Goal: Transaction & Acquisition: Purchase product/service

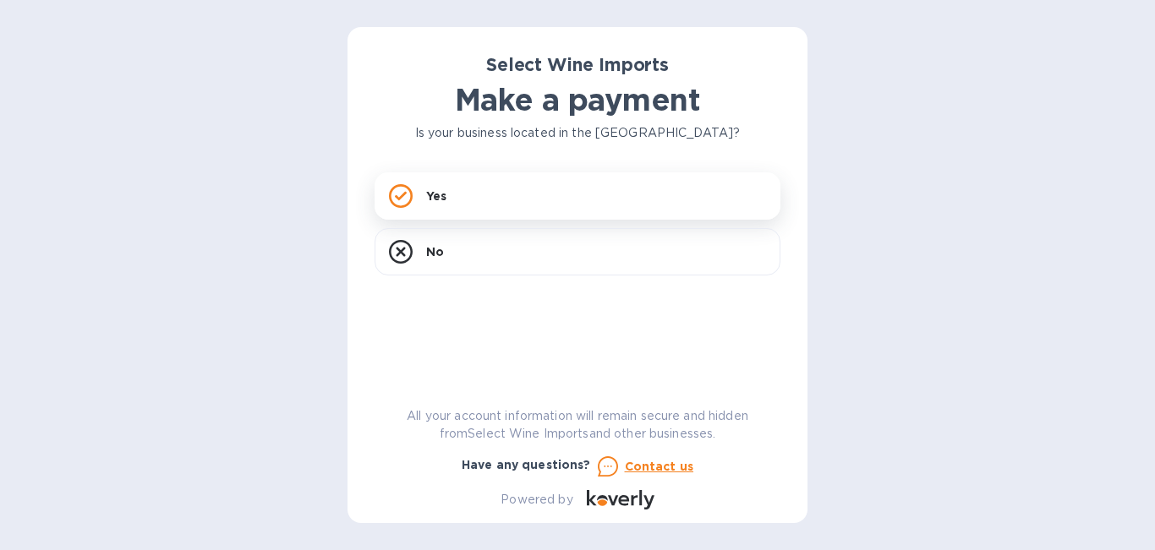
click at [444, 199] on p "Yes" at bounding box center [436, 196] width 20 height 17
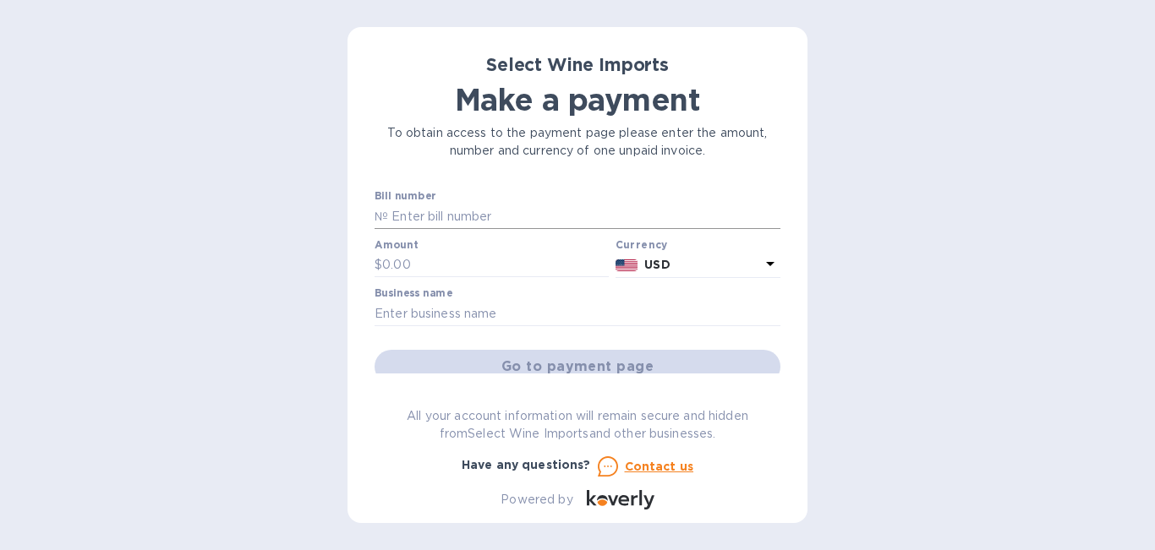
click at [474, 217] on input "text" at bounding box center [584, 216] width 392 height 25
type input "23351"
click at [450, 261] on input "text" at bounding box center [495, 265] width 227 height 25
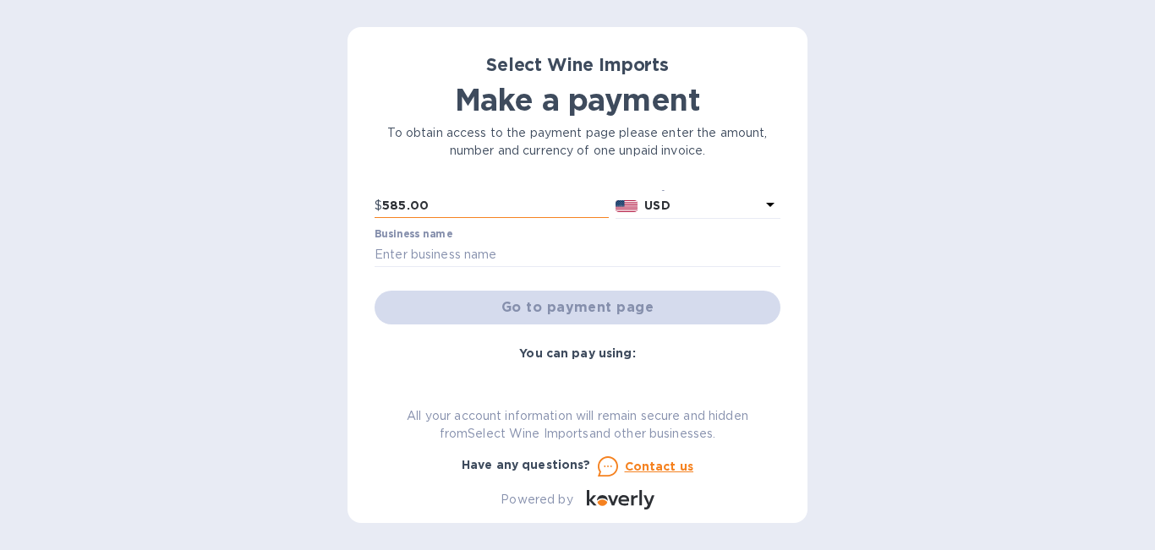
scroll to position [95, 0]
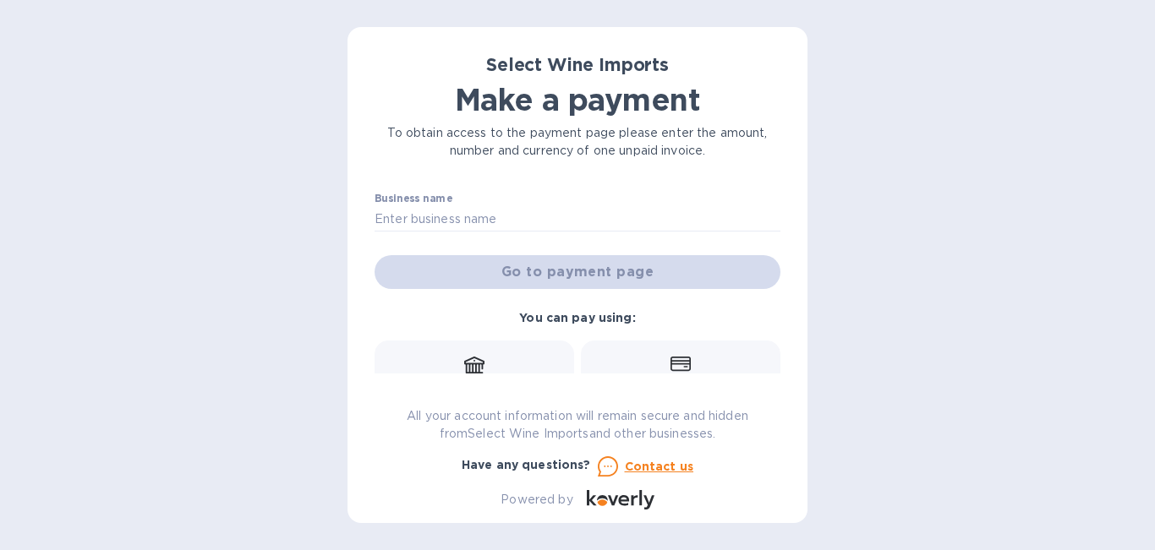
type input "585.00"
click at [526, 221] on input "text" at bounding box center [577, 218] width 406 height 25
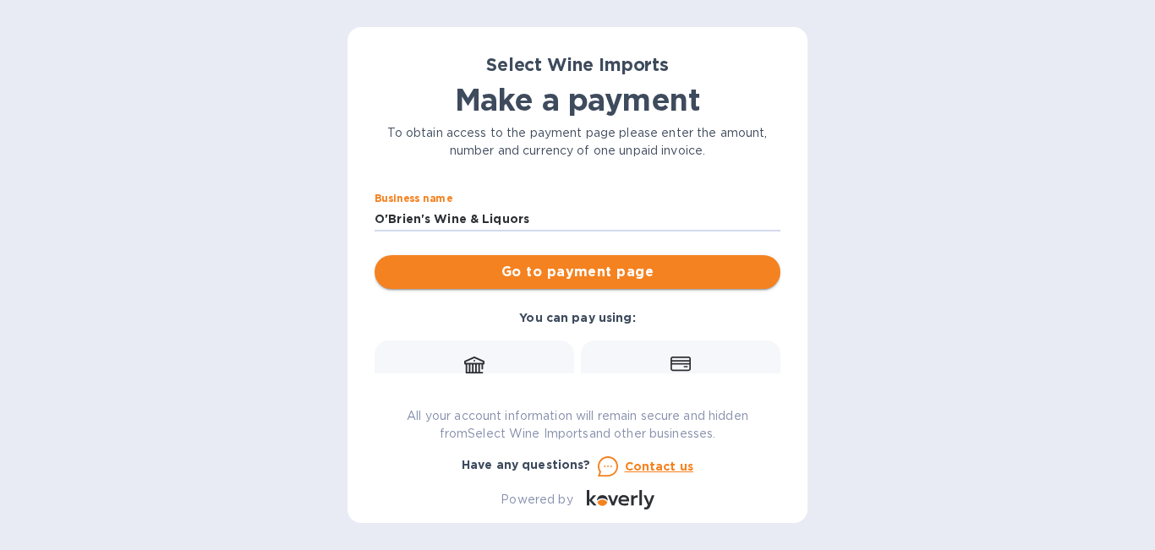
type input "O'Brien's Wine & Liquors"
click at [684, 278] on span "Go to payment page" at bounding box center [577, 272] width 379 height 20
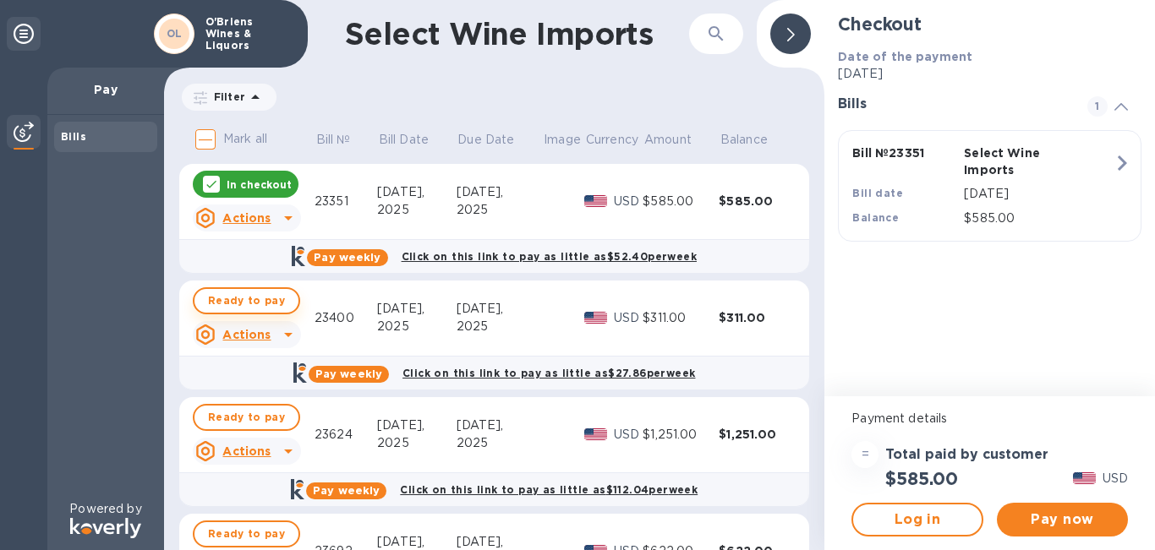
click at [274, 303] on span "Ready to pay" at bounding box center [246, 301] width 77 height 20
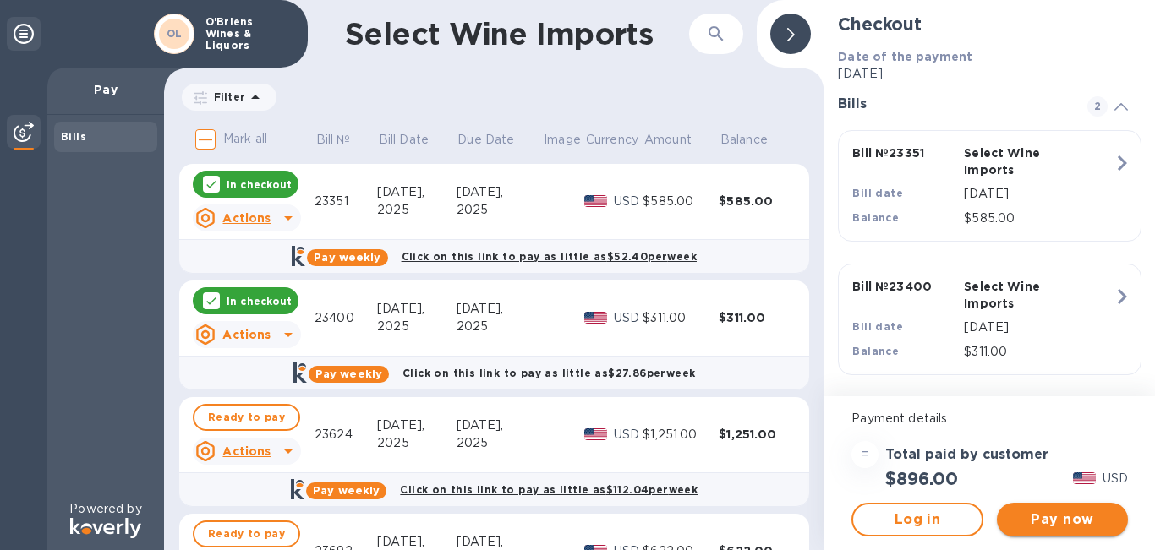
click at [1074, 515] on span "Pay now" at bounding box center [1062, 520] width 104 height 20
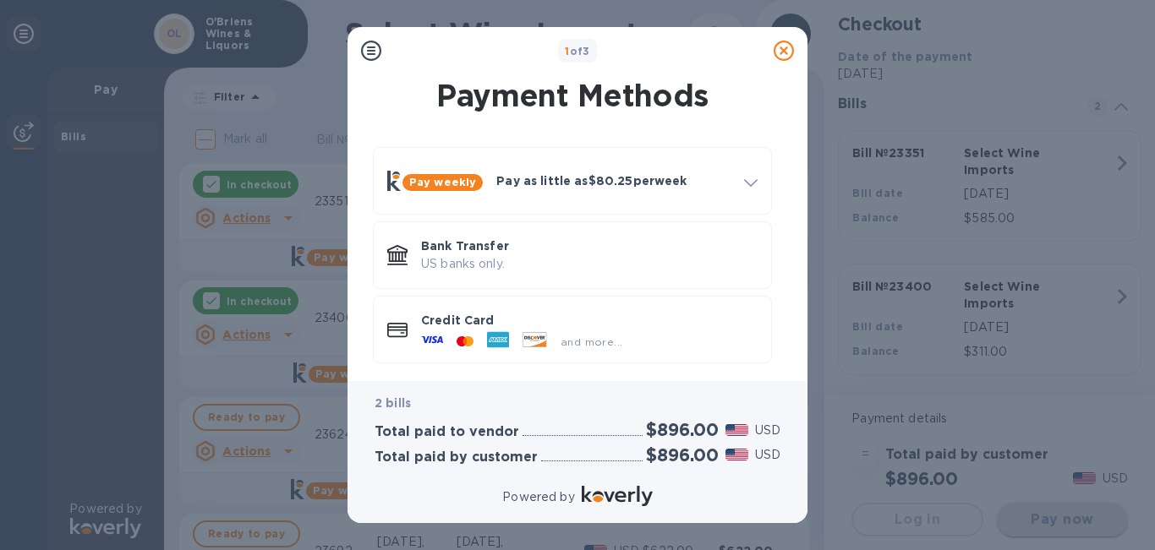
scroll to position [9, 0]
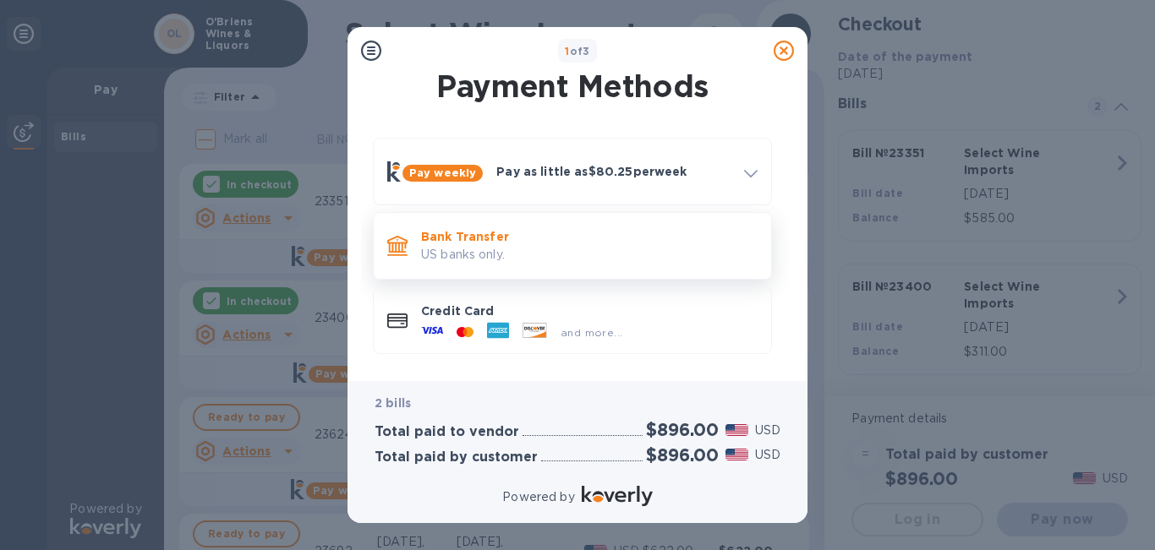
click at [479, 251] on p "US banks only." at bounding box center [589, 255] width 336 height 18
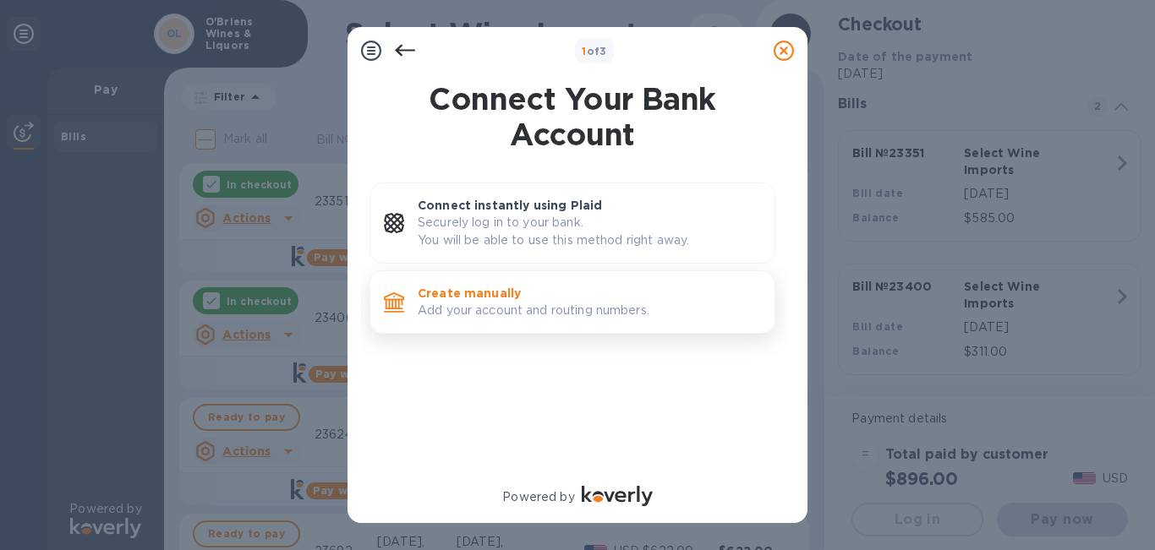
click at [497, 303] on p "Add your account and routing numbers." at bounding box center [589, 311] width 343 height 18
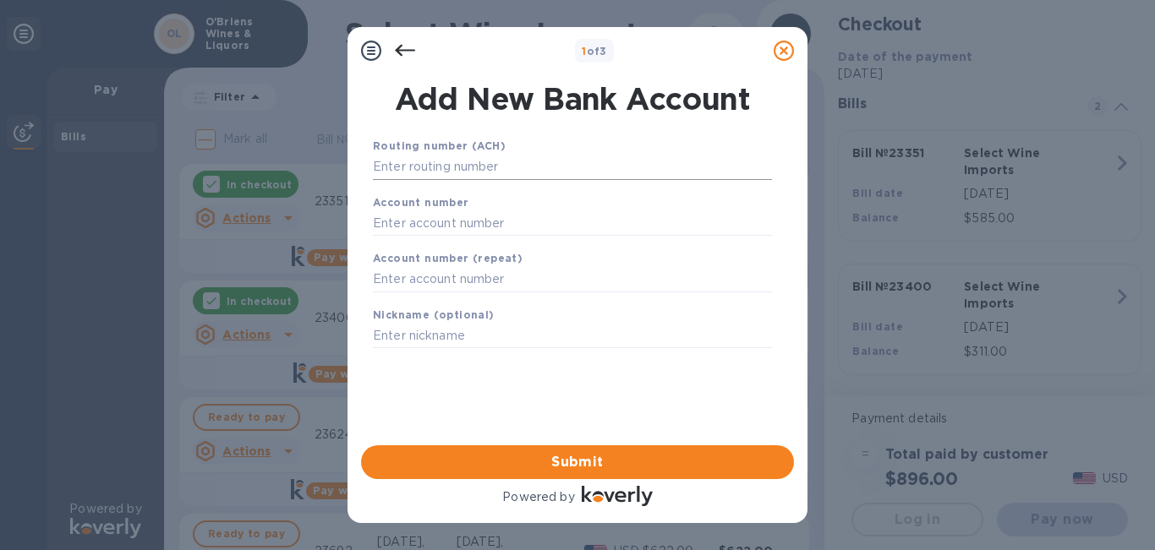
click at [455, 170] on input "text" at bounding box center [572, 167] width 399 height 25
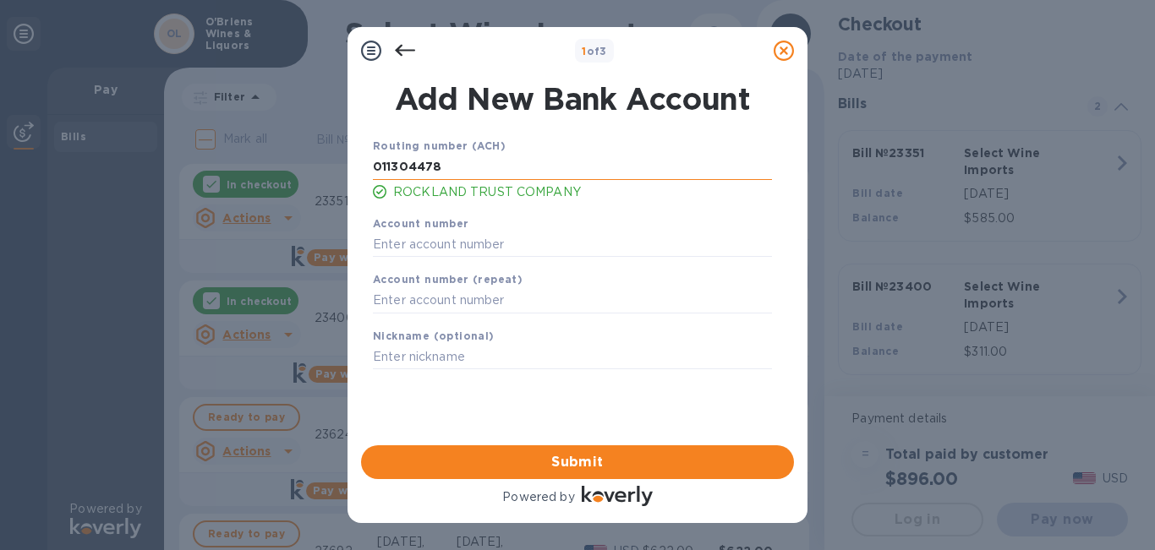
type input "011304478"
click at [436, 248] on input "text" at bounding box center [572, 244] width 399 height 25
type input "7988023607"
click at [417, 298] on input "text" at bounding box center [572, 300] width 399 height 25
type input "7988023607"
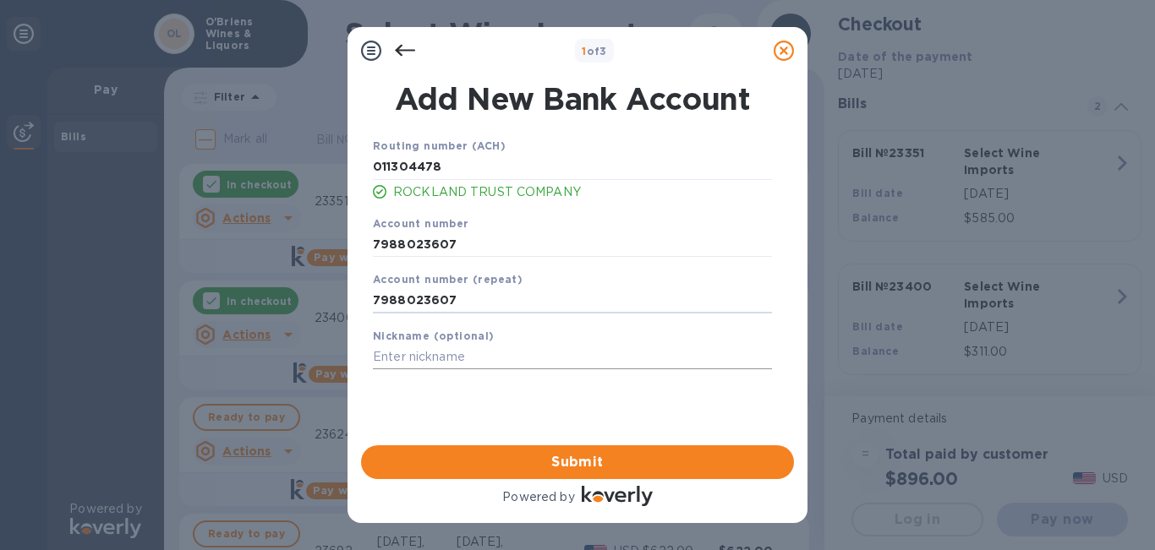
click at [408, 360] on input "text" at bounding box center [572, 357] width 399 height 25
type input "RUTVAINC"
click at [594, 455] on span "Submit" at bounding box center [577, 462] width 406 height 20
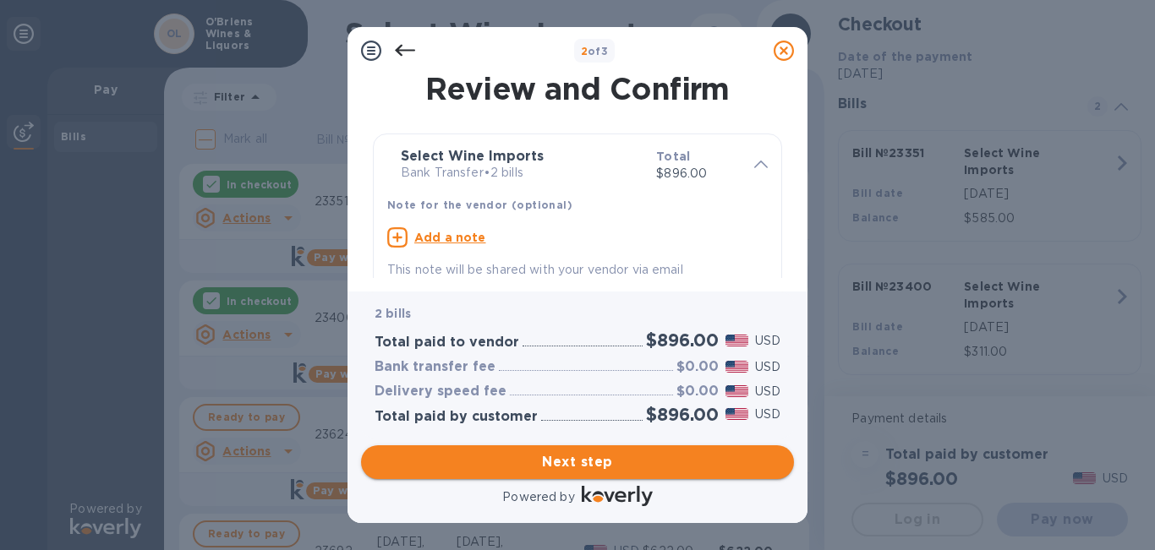
click at [573, 471] on span "Next step" at bounding box center [577, 462] width 406 height 20
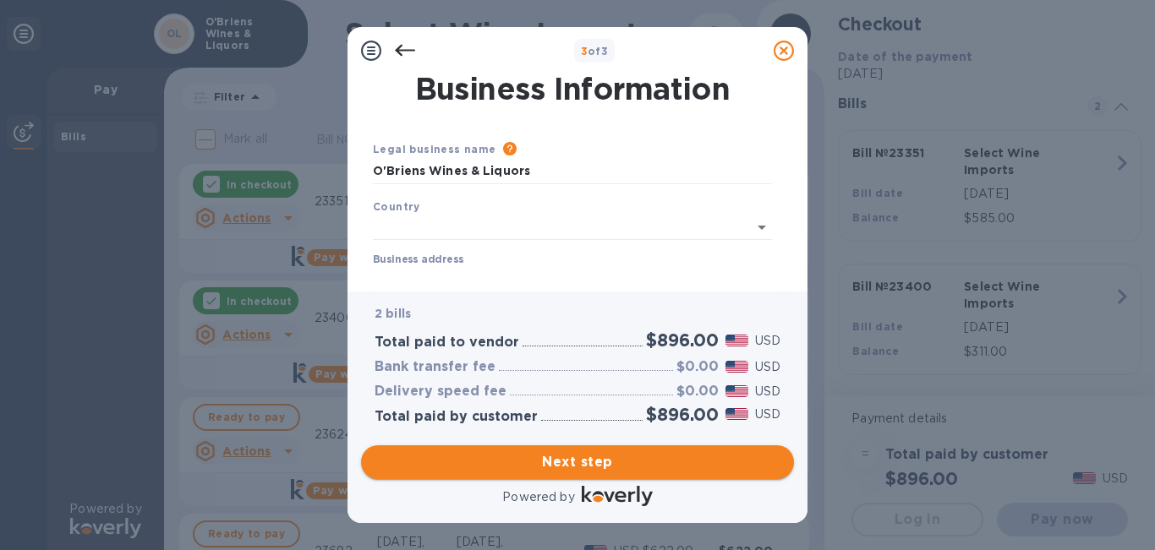
type input "[GEOGRAPHIC_DATA]"
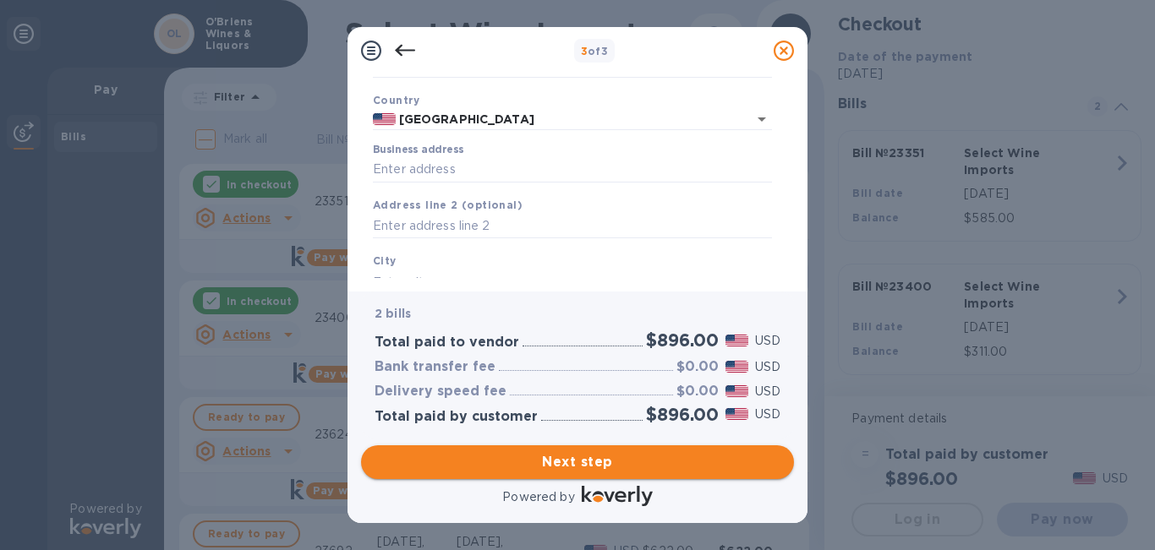
scroll to position [107, 0]
click at [489, 170] on input "Business address" at bounding box center [572, 168] width 399 height 25
type input "[STREET_ADDRESS]"
type input "[GEOGRAPHIC_DATA]"
type input "MA"
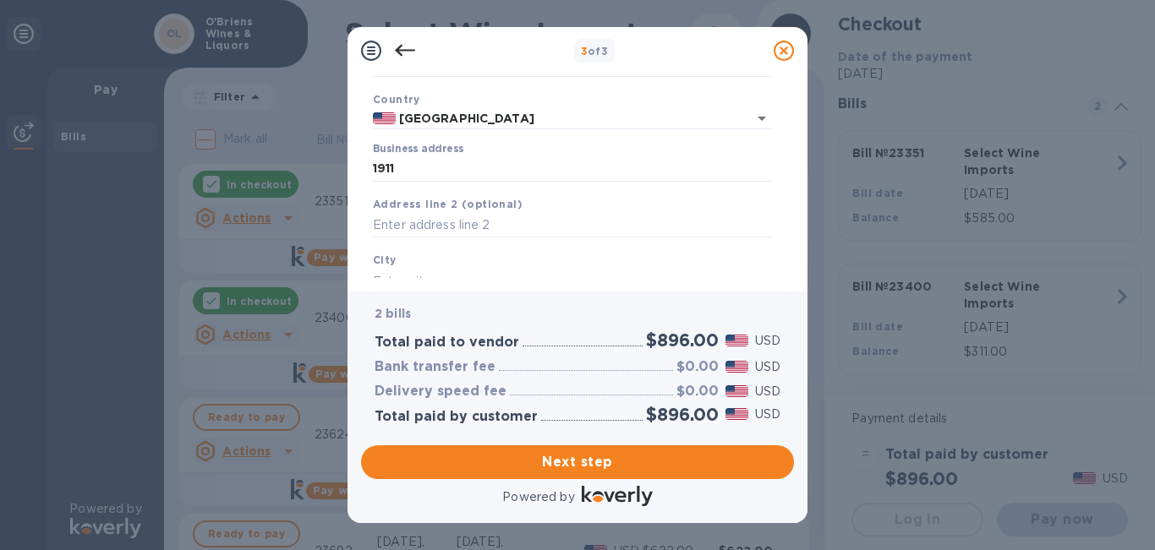
type input "02124"
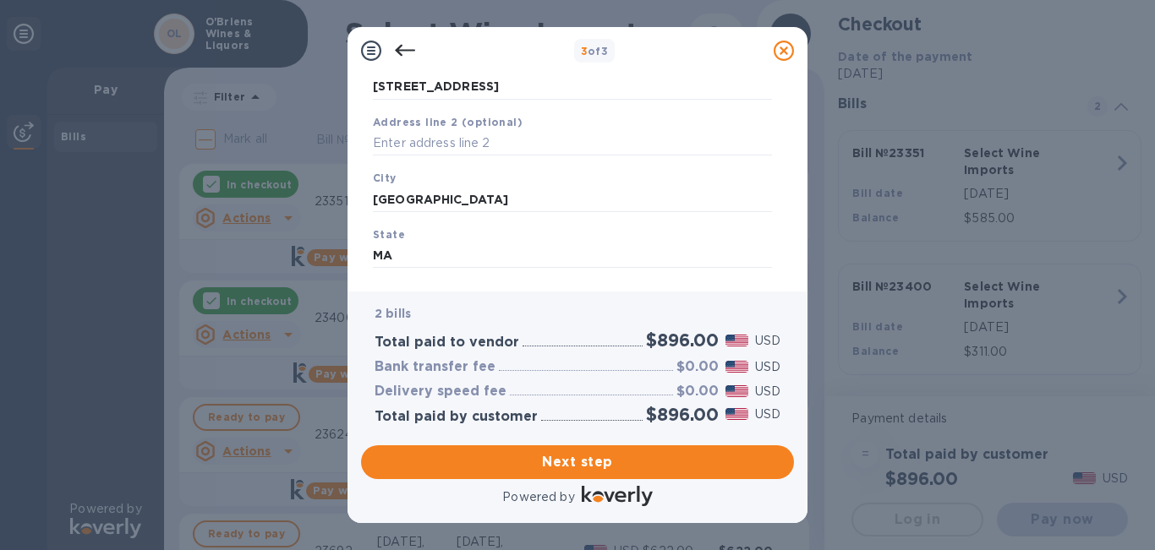
scroll to position [221, 0]
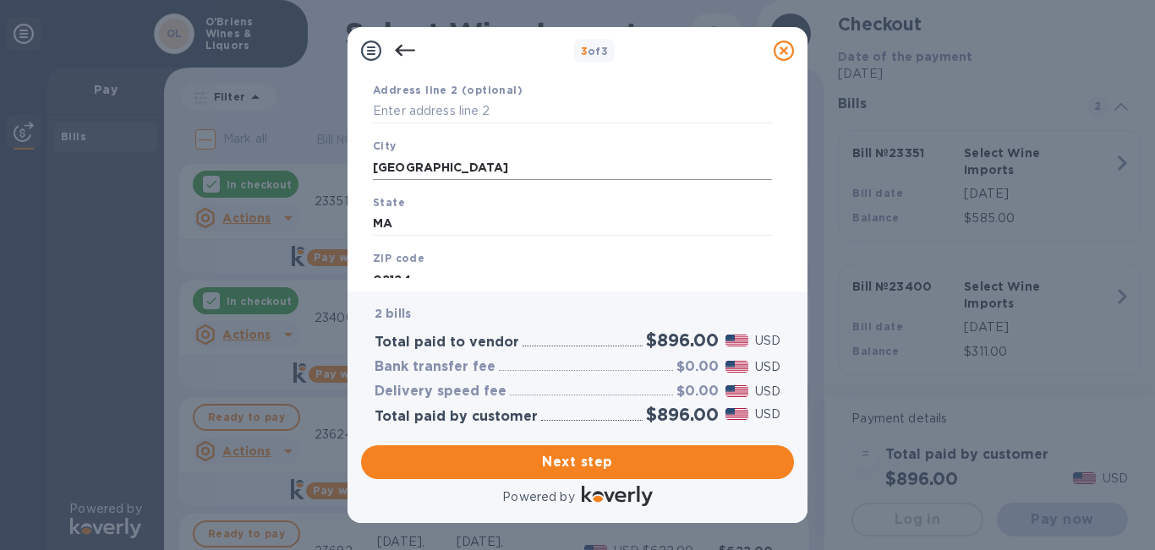
click at [492, 168] on input "[GEOGRAPHIC_DATA]" at bounding box center [572, 167] width 399 height 25
type input "B"
type input "[GEOGRAPHIC_DATA]"
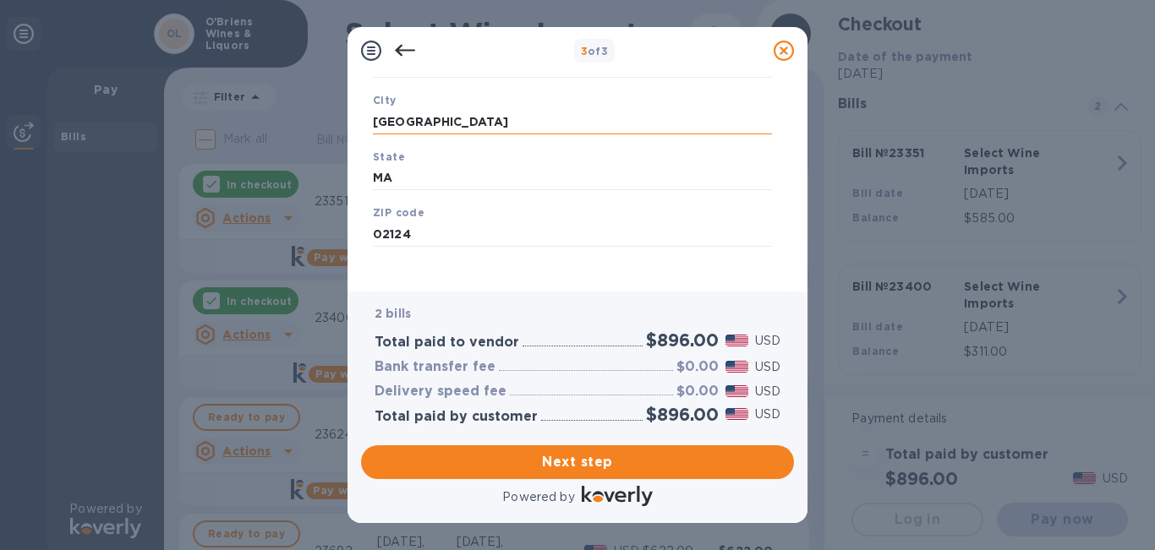
scroll to position [276, 0]
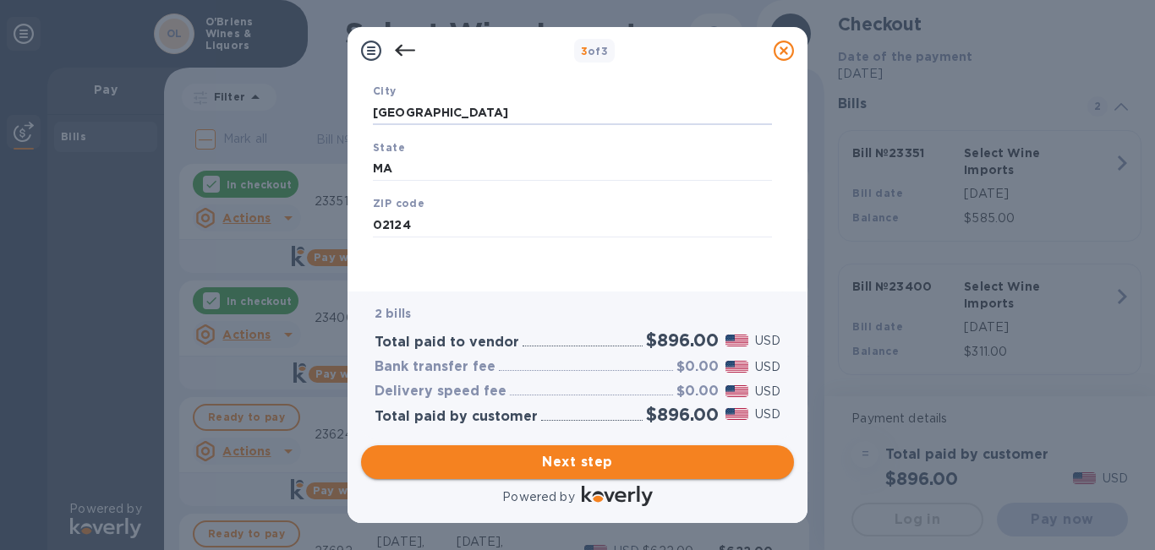
click at [653, 459] on span "Next step" at bounding box center [577, 462] width 406 height 20
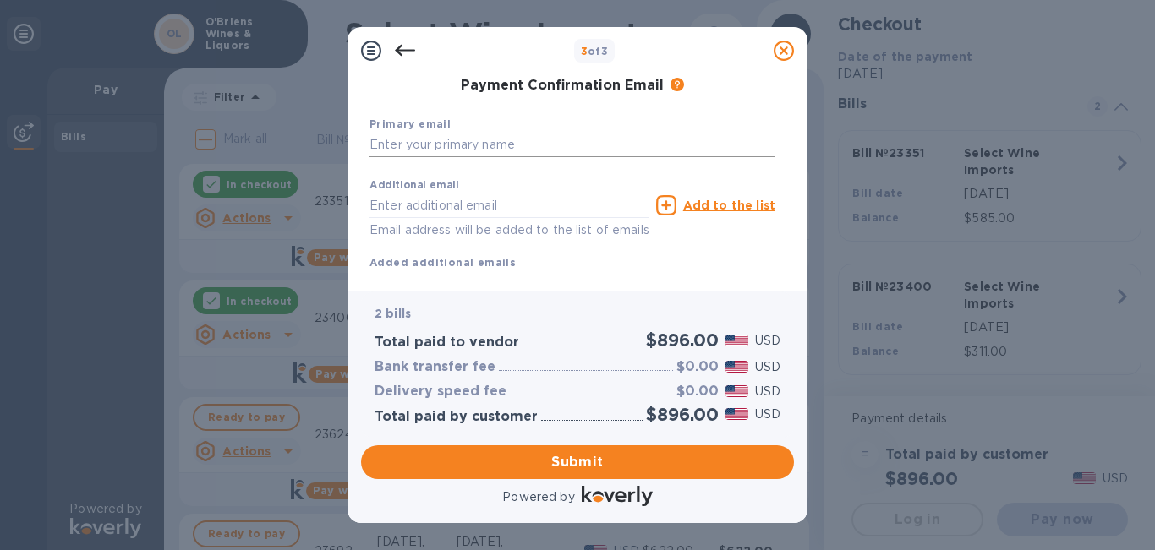
click at [517, 149] on input "text" at bounding box center [572, 145] width 406 height 25
type input "[EMAIL_ADDRESS][DOMAIN_NAME]"
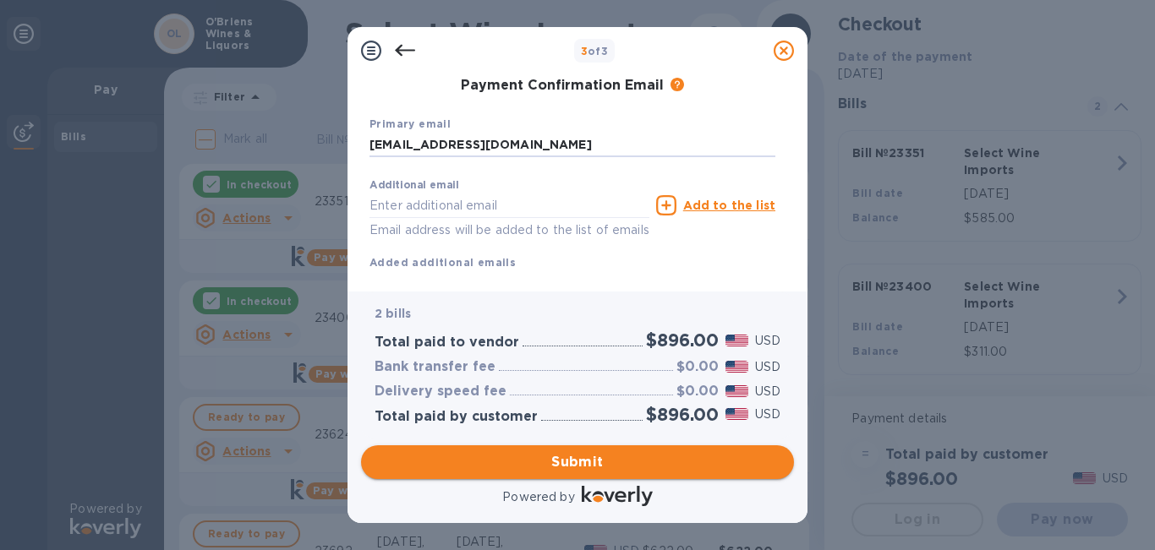
click at [641, 462] on span "Submit" at bounding box center [577, 462] width 406 height 20
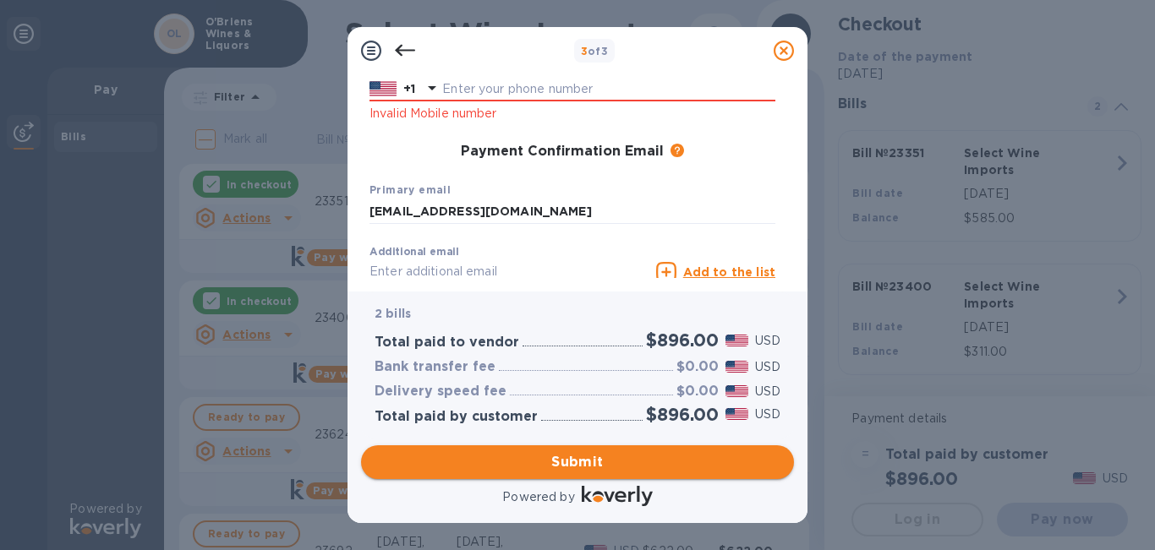
scroll to position [342, 0]
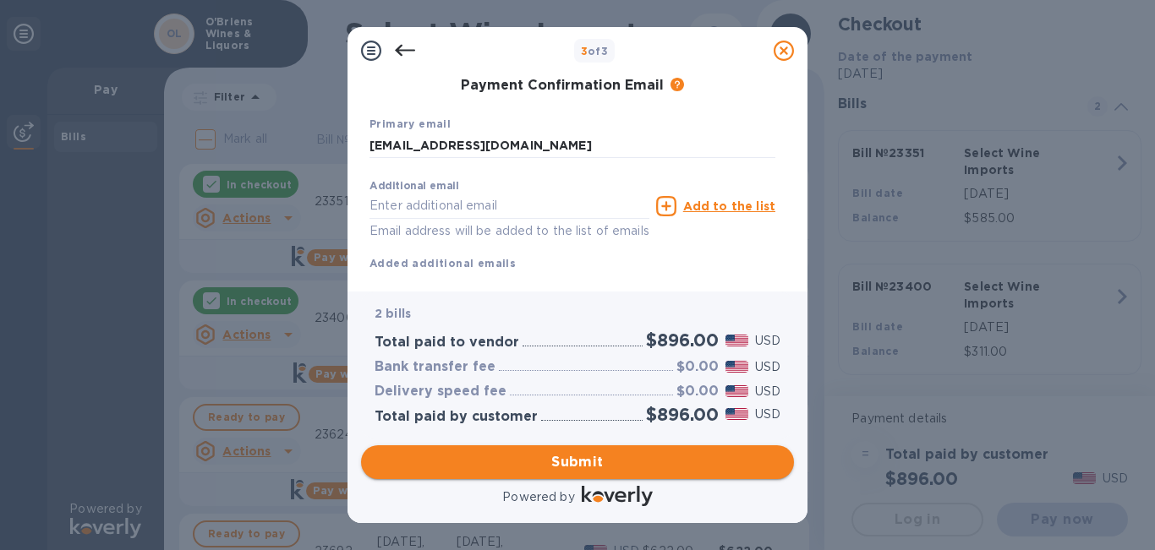
click at [579, 469] on span "Submit" at bounding box center [577, 462] width 406 height 20
click at [604, 463] on span "Submit" at bounding box center [577, 462] width 406 height 20
click at [592, 447] on button "Submit" at bounding box center [577, 463] width 433 height 34
click at [599, 145] on input "[EMAIL_ADDRESS][DOMAIN_NAME]" at bounding box center [572, 145] width 406 height 25
click at [604, 464] on span "Submit" at bounding box center [577, 462] width 406 height 20
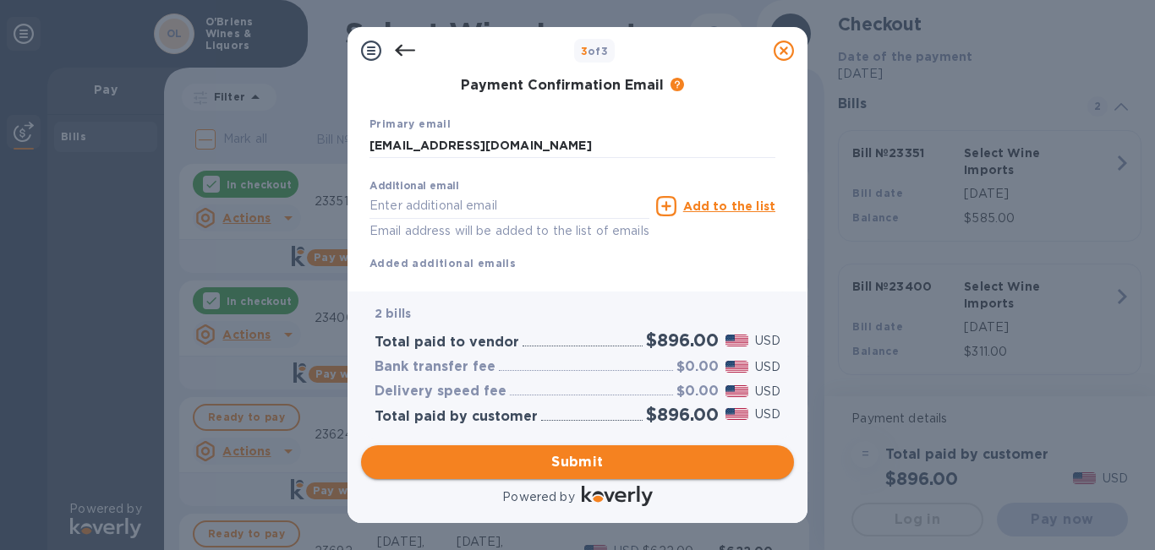
click at [604, 464] on span "Submit" at bounding box center [577, 462] width 406 height 20
click at [604, 466] on span "Submit" at bounding box center [577, 462] width 406 height 20
click at [609, 467] on span "Submit" at bounding box center [577, 462] width 406 height 20
click at [622, 452] on span "Submit" at bounding box center [577, 462] width 406 height 20
click at [631, 452] on span "Submit" at bounding box center [577, 462] width 406 height 20
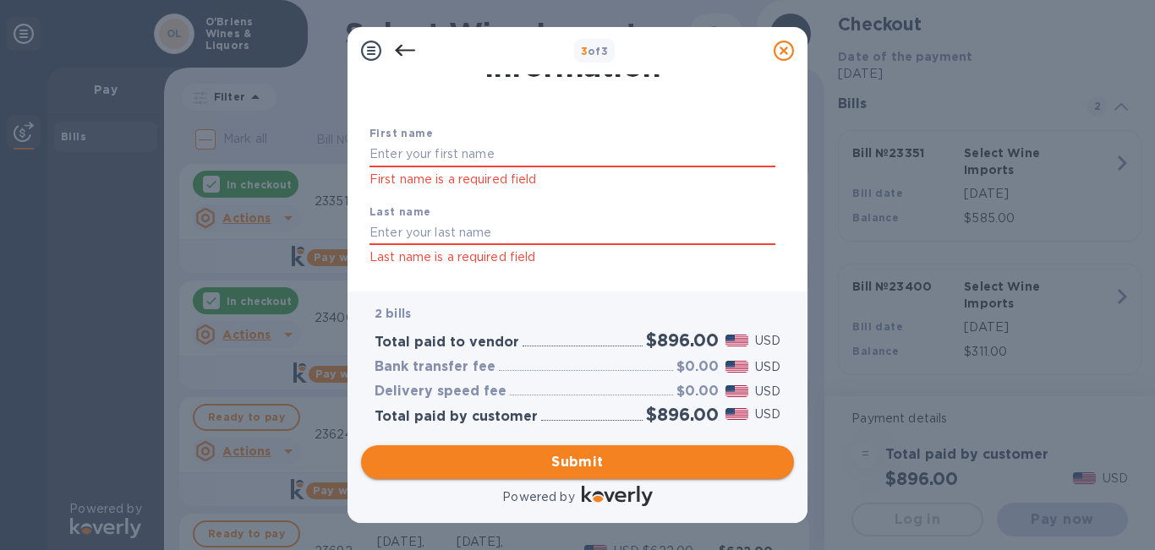
scroll to position [70, 0]
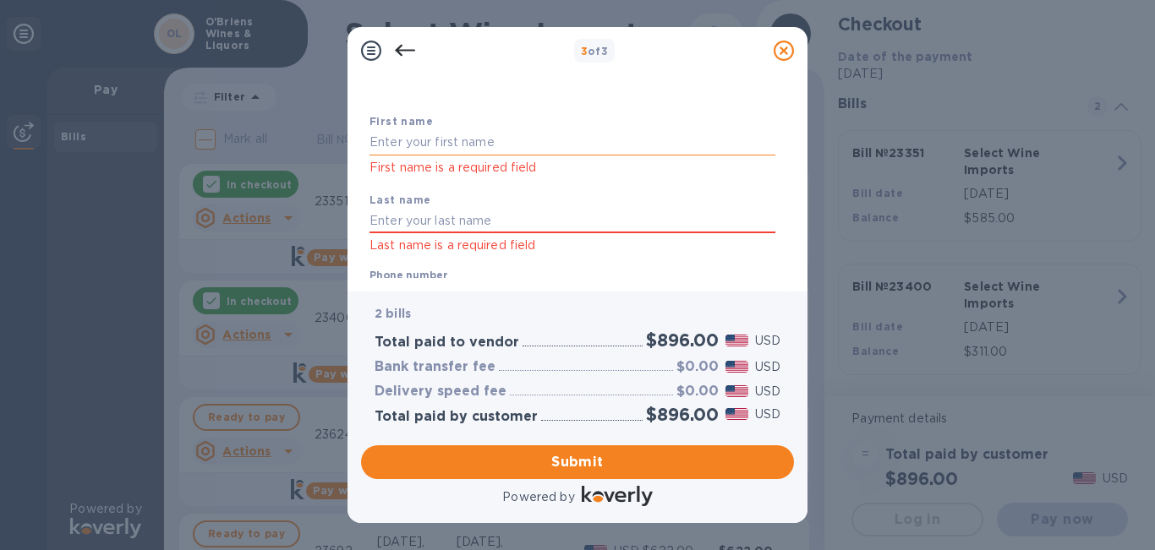
click at [512, 144] on input "text" at bounding box center [572, 142] width 406 height 25
type input "Ashish"
type input "[PERSON_NAME]"
type input "8573035351"
type input "Ashish"
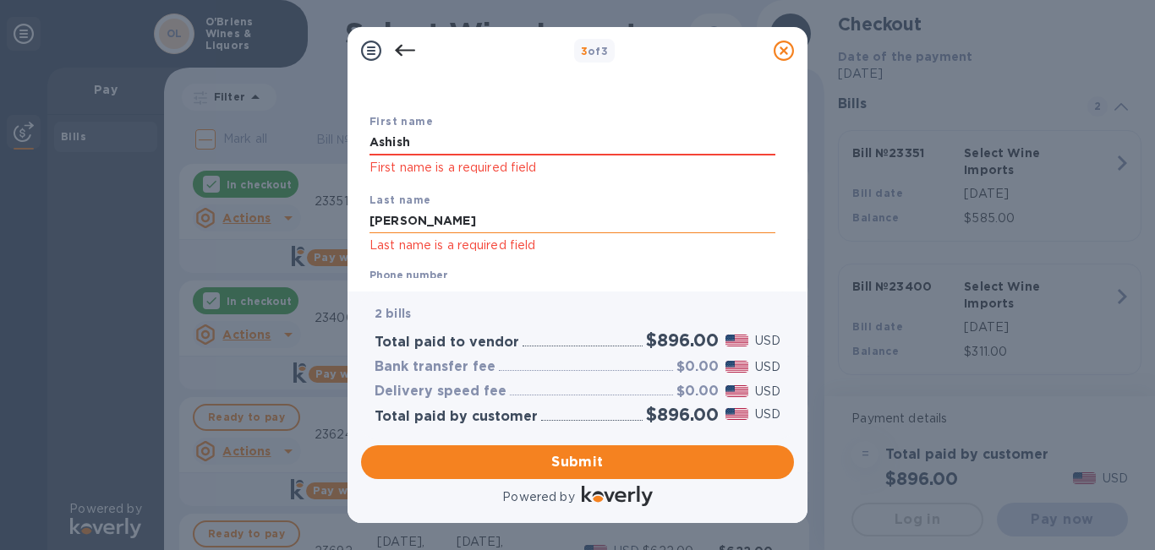
click at [427, 221] on input "[PERSON_NAME]" at bounding box center [572, 221] width 406 height 25
type input "[PERSON_NAME]"
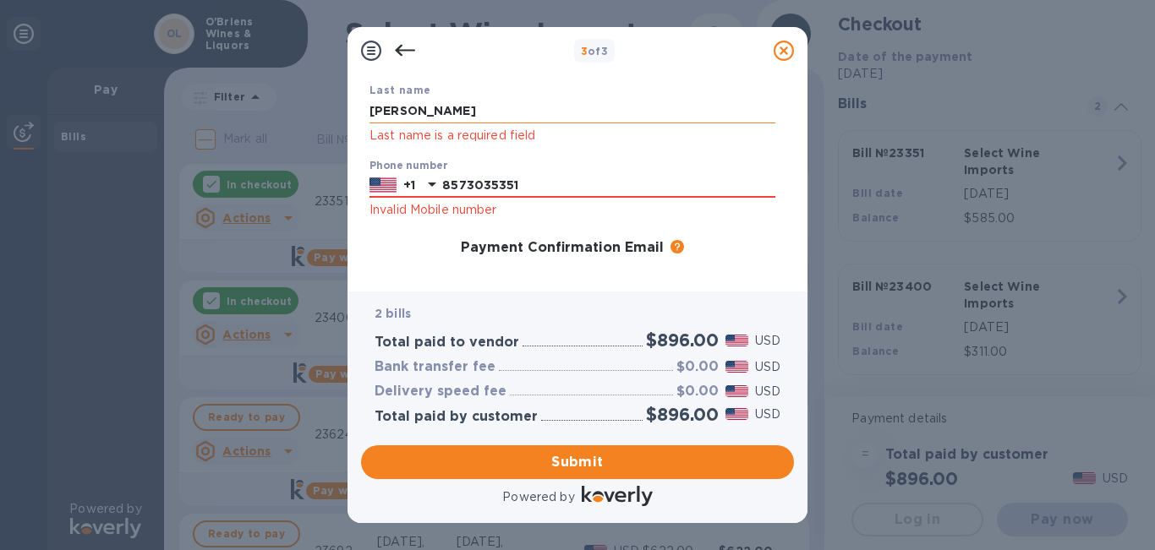
scroll to position [193, 0]
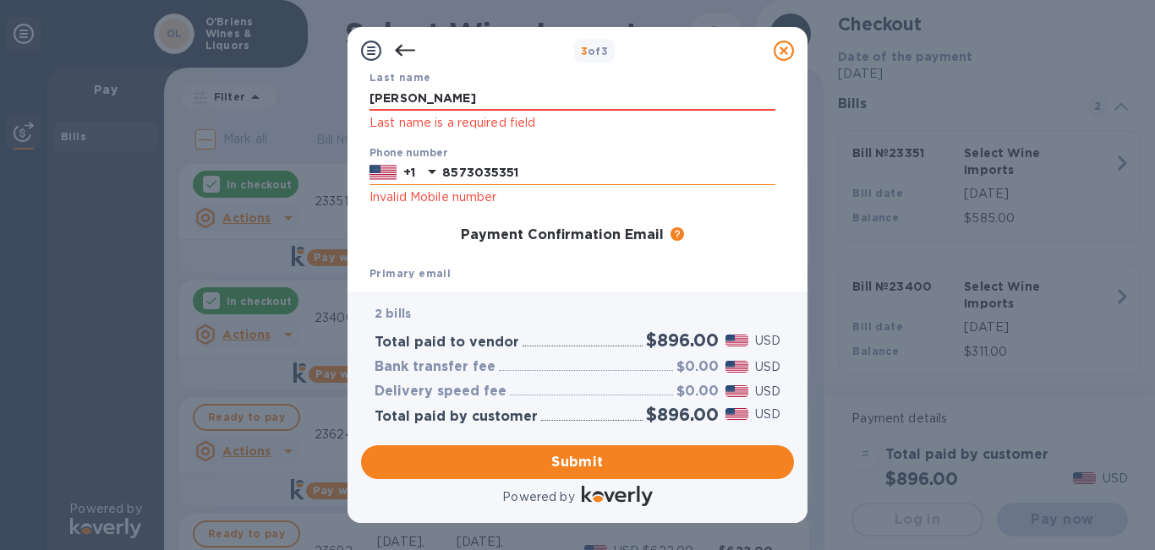
click at [587, 176] on input "8573035351" at bounding box center [608, 173] width 333 height 25
type input "8573035351"
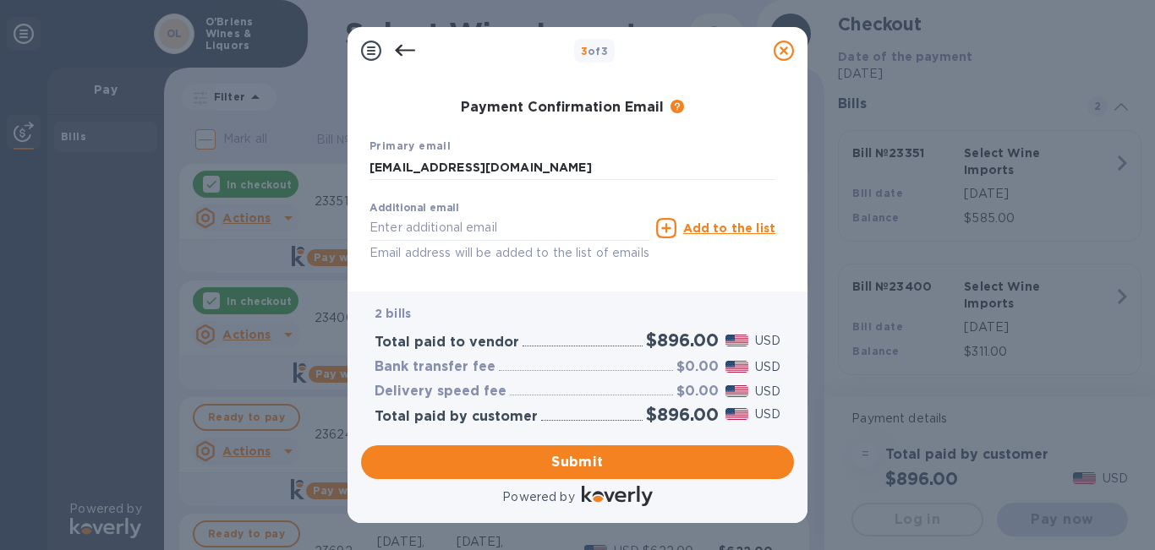
scroll to position [383, 0]
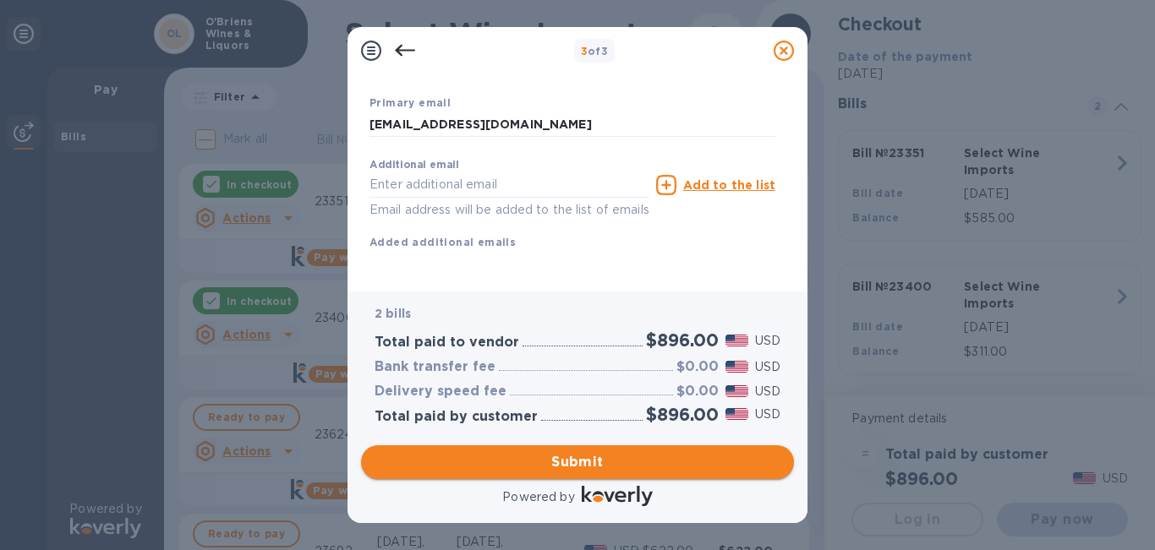
click at [628, 465] on span "Submit" at bounding box center [577, 462] width 406 height 20
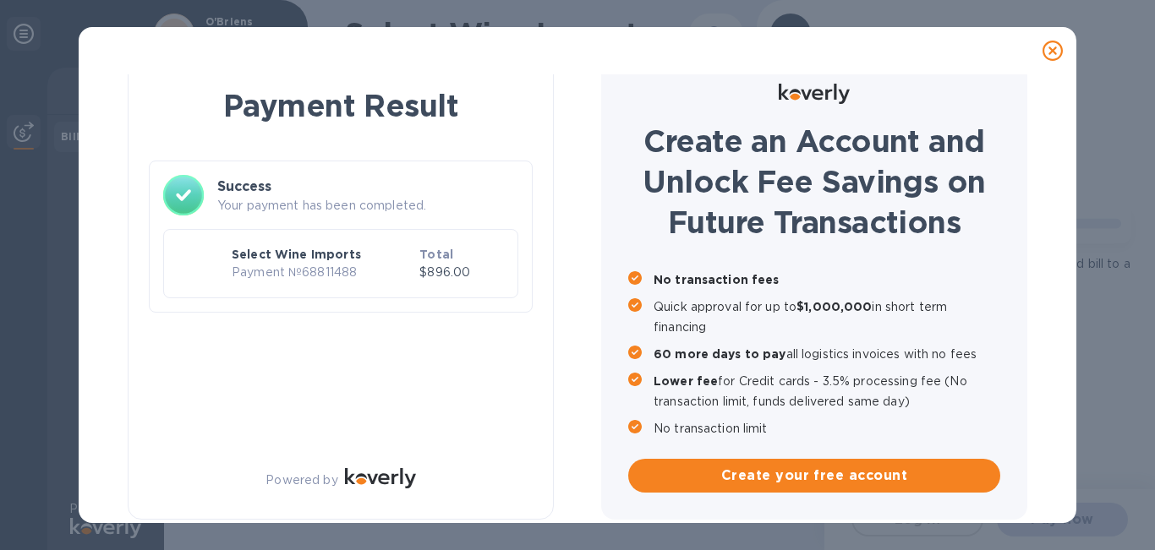
scroll to position [21, 0]
